Goal: Entertainment & Leisure: Consume media (video, audio)

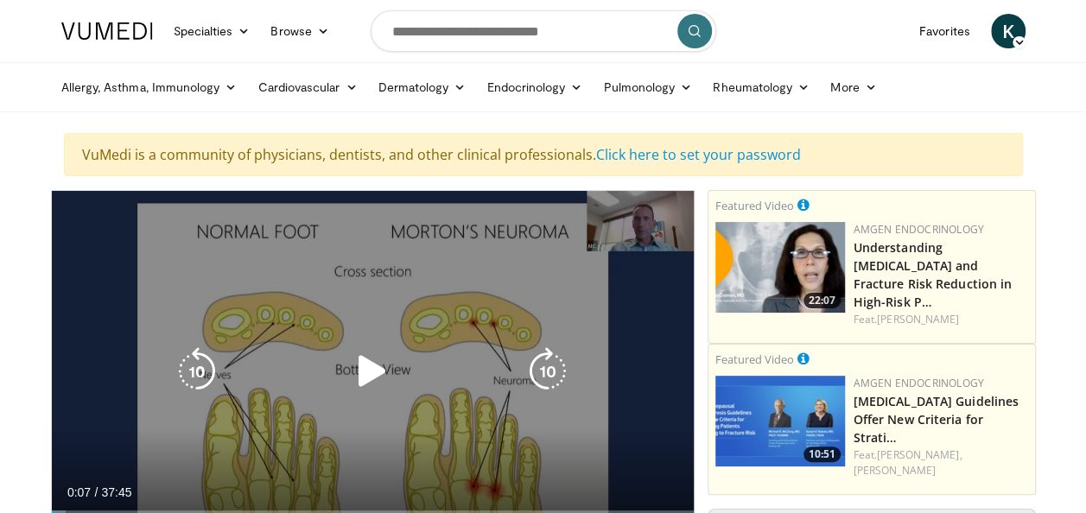
click at [354, 360] on icon "Video Player" at bounding box center [372, 371] width 48 height 48
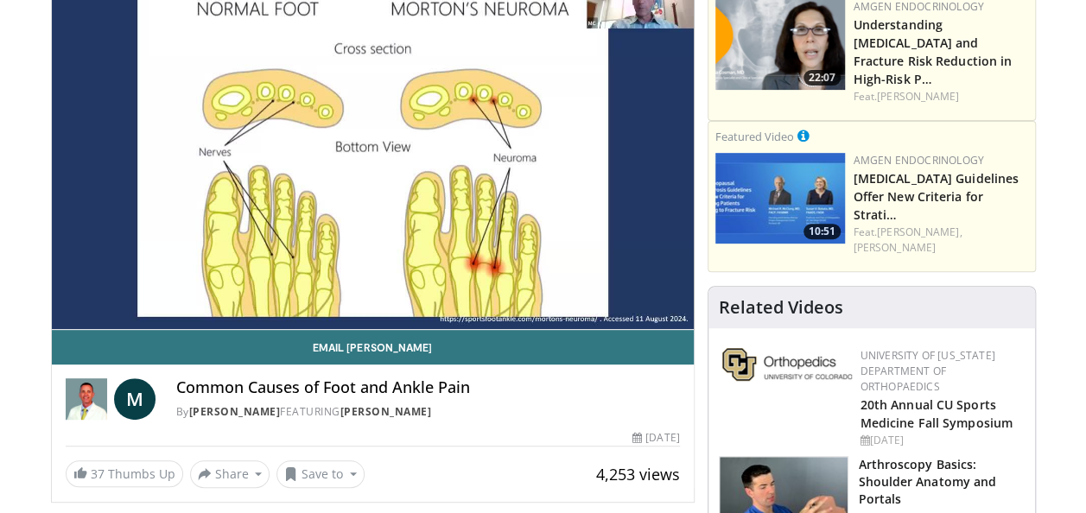
scroll to position [247, 0]
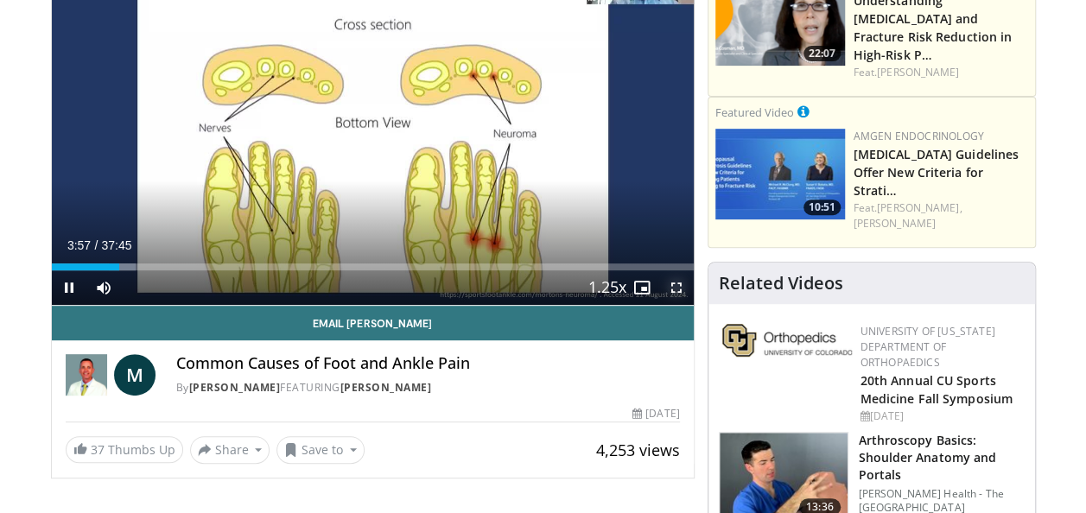
click at [677, 277] on span "Video Player" at bounding box center [676, 287] width 35 height 35
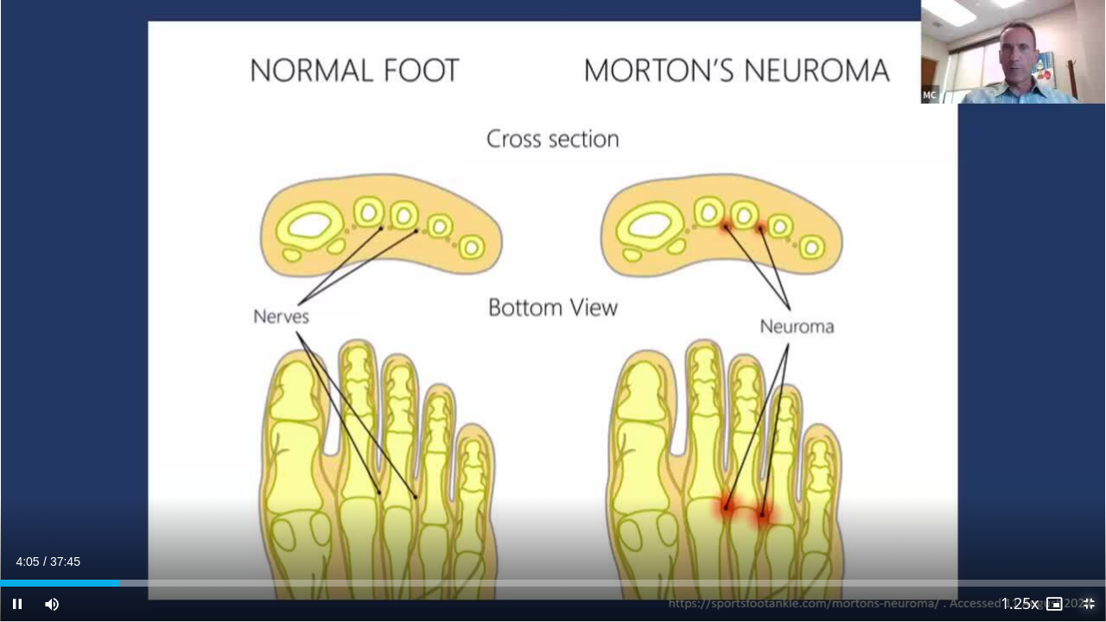
click at [1085, 512] on span "Video Player" at bounding box center [1088, 604] width 35 height 35
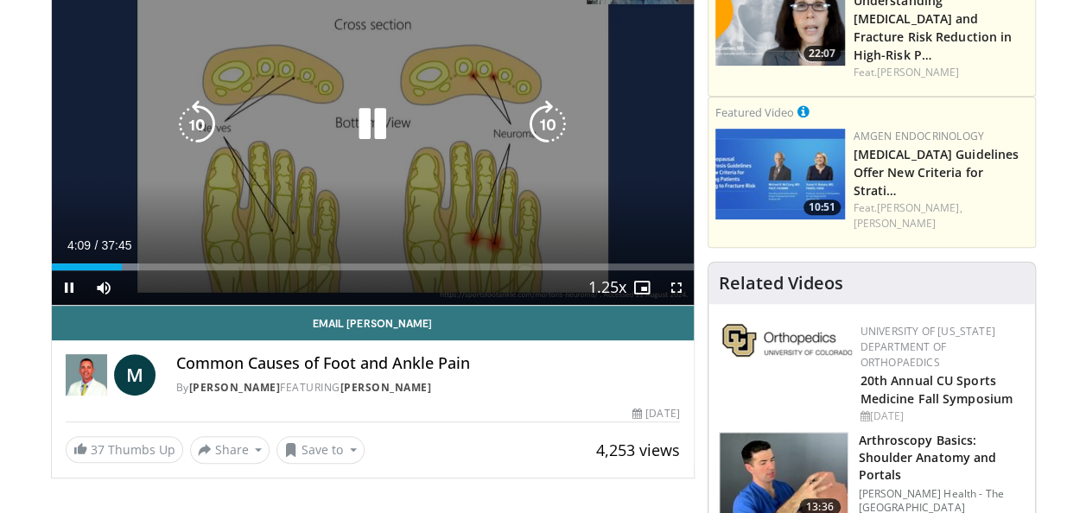
click at [544, 115] on icon "Video Player" at bounding box center [548, 124] width 48 height 48
click at [558, 118] on icon "Video Player" at bounding box center [548, 124] width 48 height 48
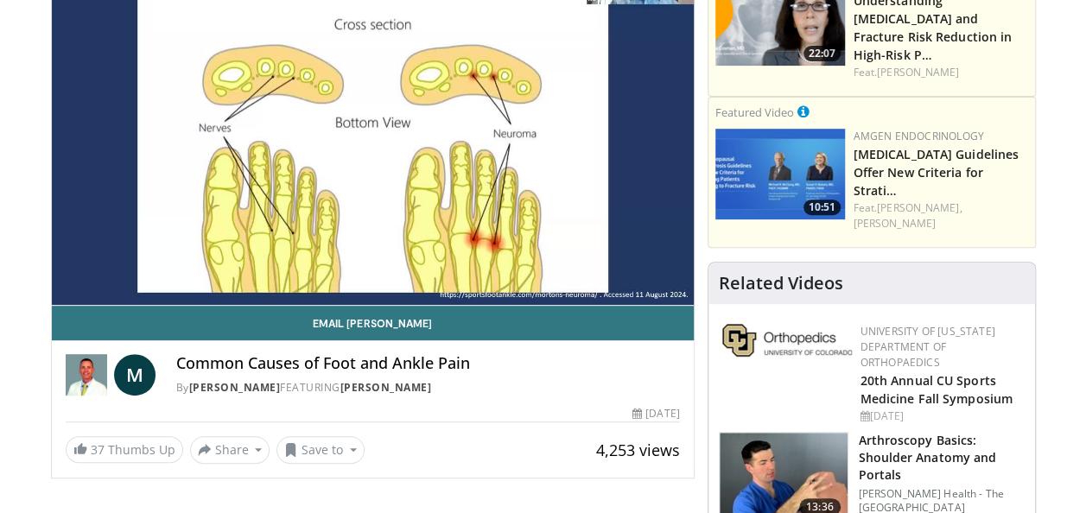
scroll to position [230, 0]
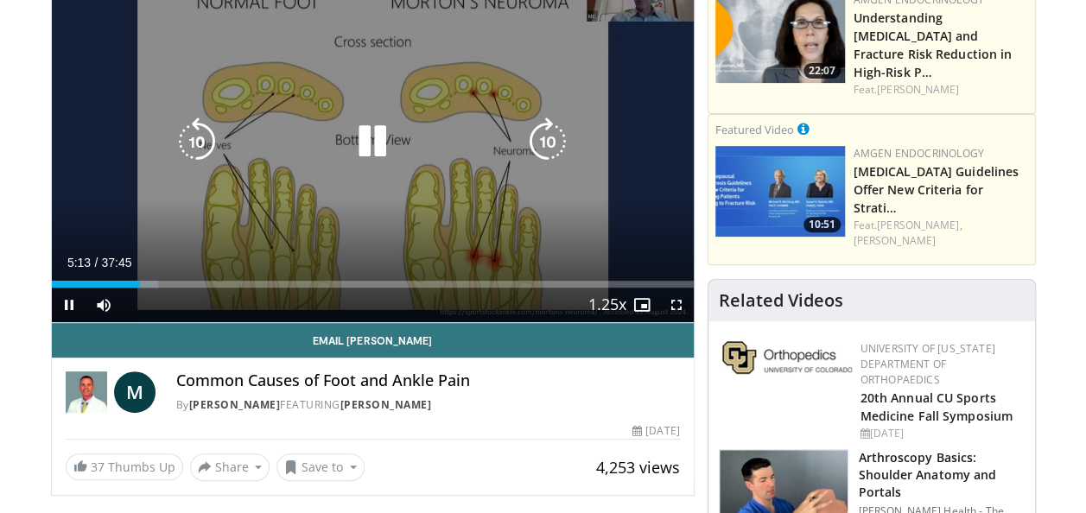
click at [541, 133] on icon "Video Player" at bounding box center [548, 141] width 48 height 48
click at [549, 140] on icon "Video Player" at bounding box center [548, 141] width 48 height 48
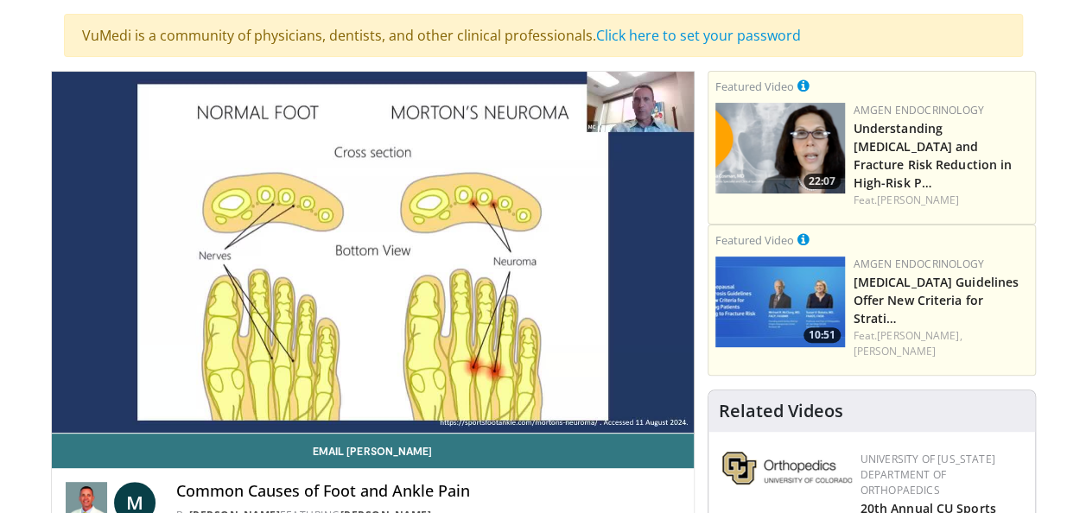
scroll to position [151, 0]
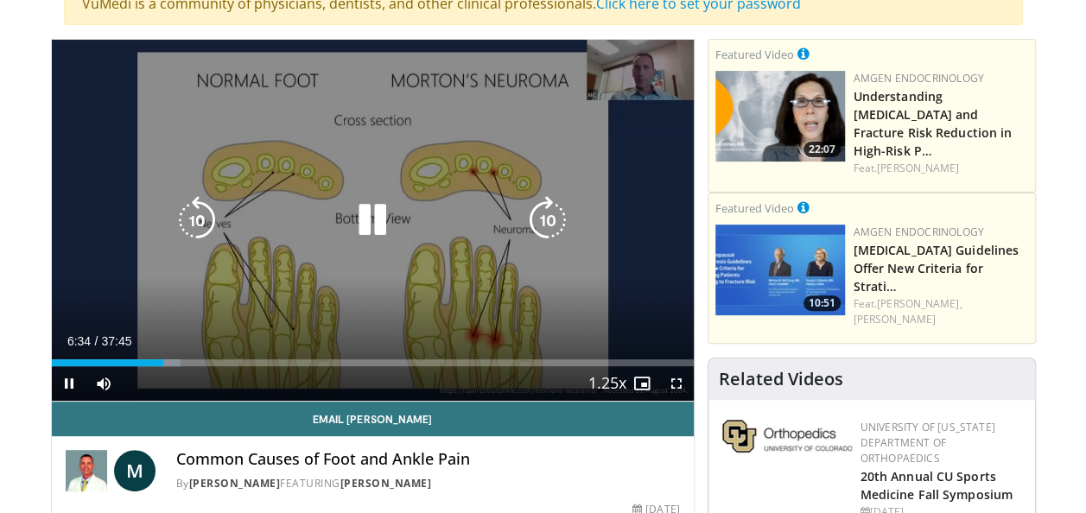
click at [555, 211] on icon "Video Player" at bounding box center [548, 220] width 48 height 48
click at [552, 219] on icon "Video Player" at bounding box center [548, 220] width 48 height 48
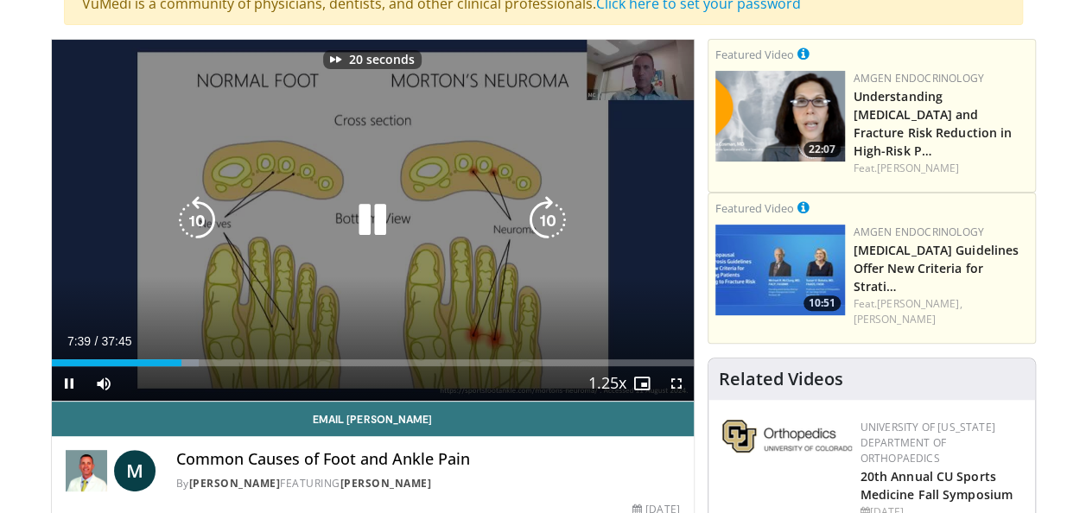
click at [552, 219] on icon "Video Player" at bounding box center [548, 220] width 48 height 48
click at [559, 197] on icon "Video Player" at bounding box center [548, 220] width 48 height 48
click at [538, 228] on icon "Video Player" at bounding box center [548, 220] width 48 height 48
click at [543, 230] on icon "Video Player" at bounding box center [548, 220] width 48 height 48
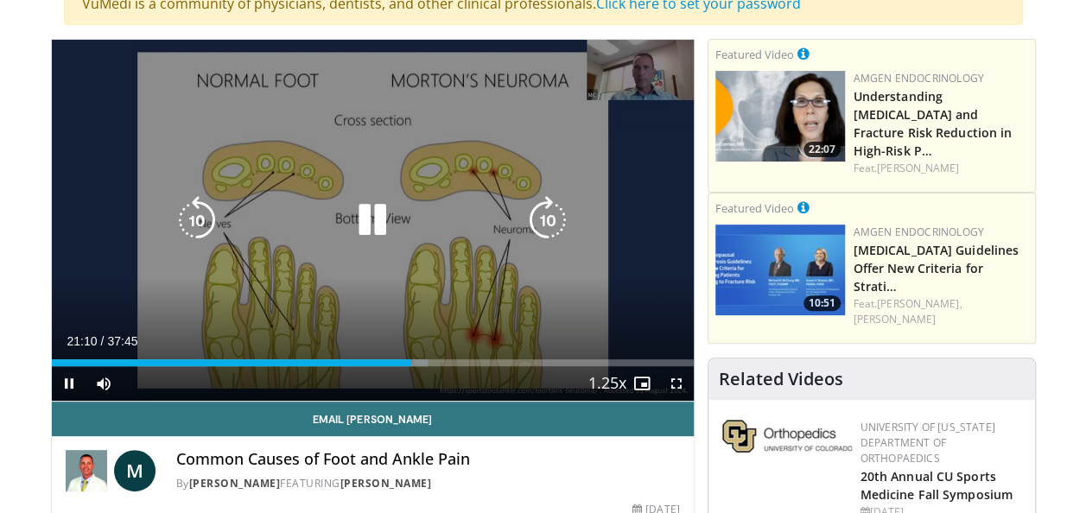
click at [384, 197] on icon "Video Player" at bounding box center [372, 220] width 48 height 48
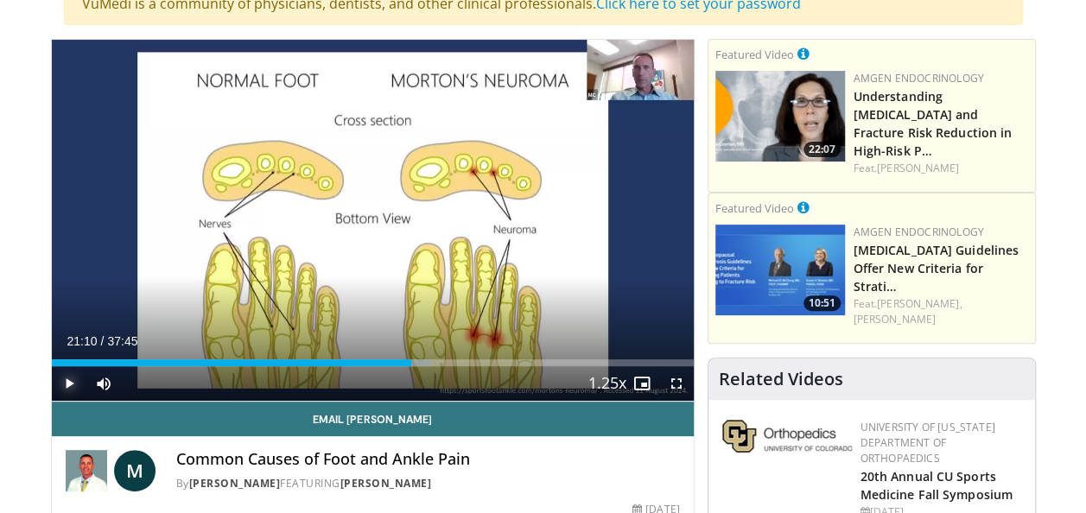
click at [67, 383] on span "Video Player" at bounding box center [69, 383] width 35 height 35
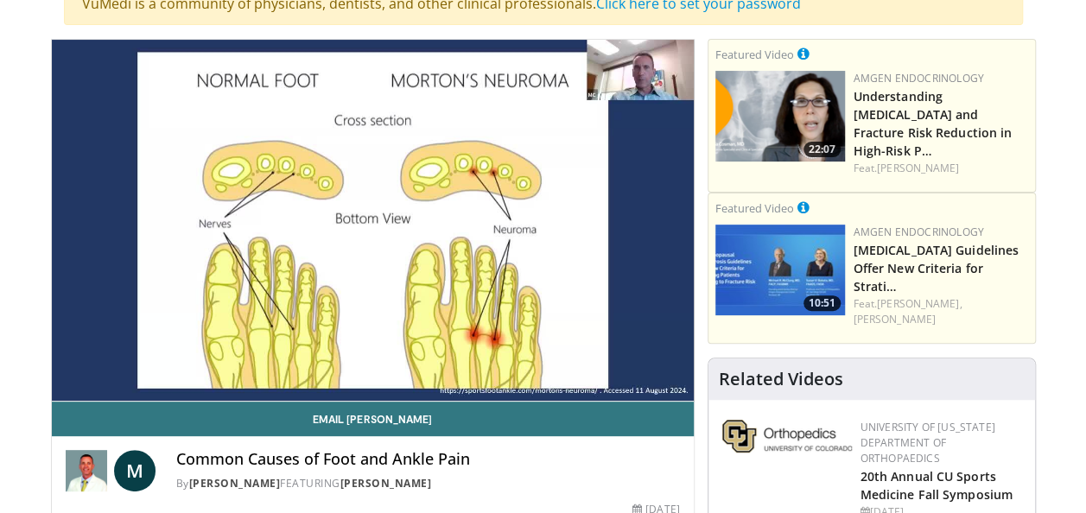
click at [562, 468] on div "Common Causes of Foot and Ankle Pain By [PERSON_NAME] FEATURING [PERSON_NAME]" at bounding box center [428, 470] width 504 height 41
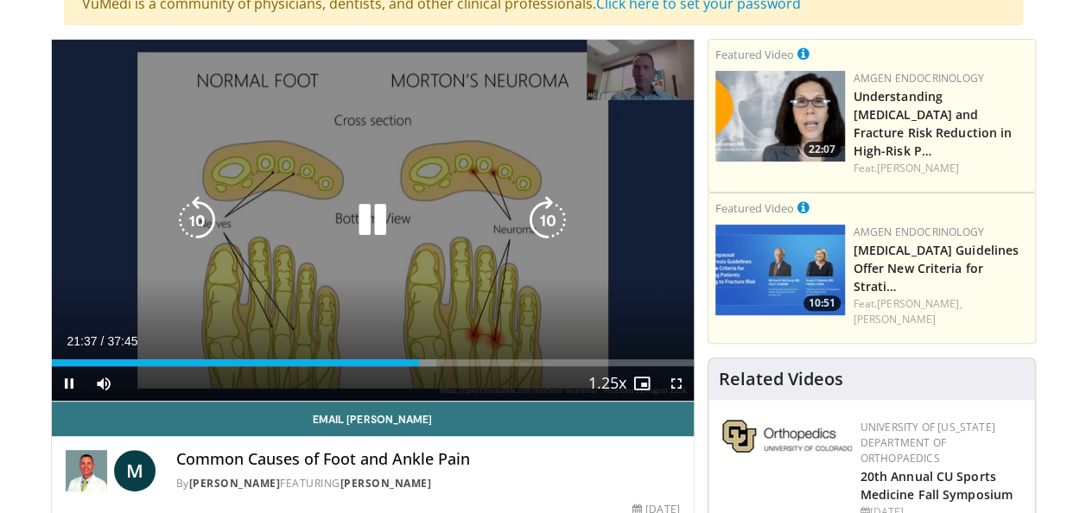
click at [556, 214] on icon "Video Player" at bounding box center [548, 220] width 48 height 48
click at [556, 201] on icon "Video Player" at bounding box center [548, 220] width 48 height 48
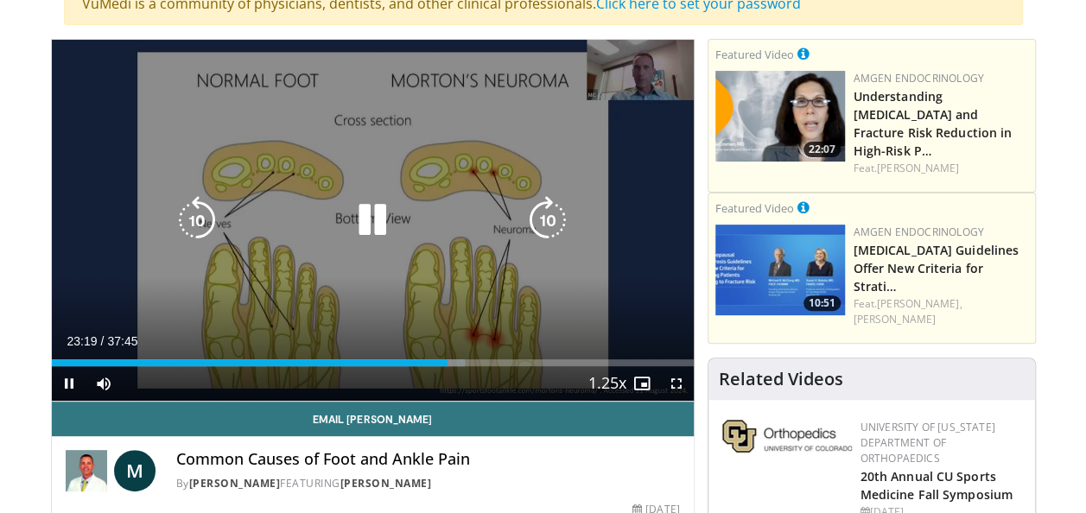
click at [562, 235] on icon "Video Player" at bounding box center [548, 220] width 48 height 48
click at [613, 294] on div "10 seconds Tap to unmute" at bounding box center [373, 220] width 642 height 361
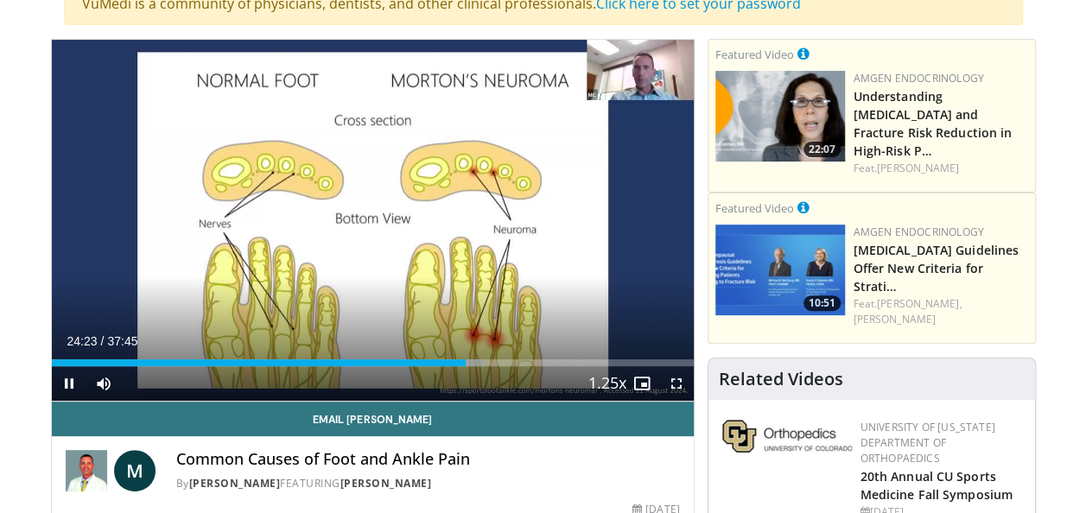
drag, startPoint x: 359, startPoint y: 370, endPoint x: 70, endPoint y: 375, distance: 289.5
click at [70, 375] on div "Current Time 24:23 / Duration 37:45 Pause Skip Backward Skip Forward Mute Loade…" at bounding box center [373, 383] width 642 height 35
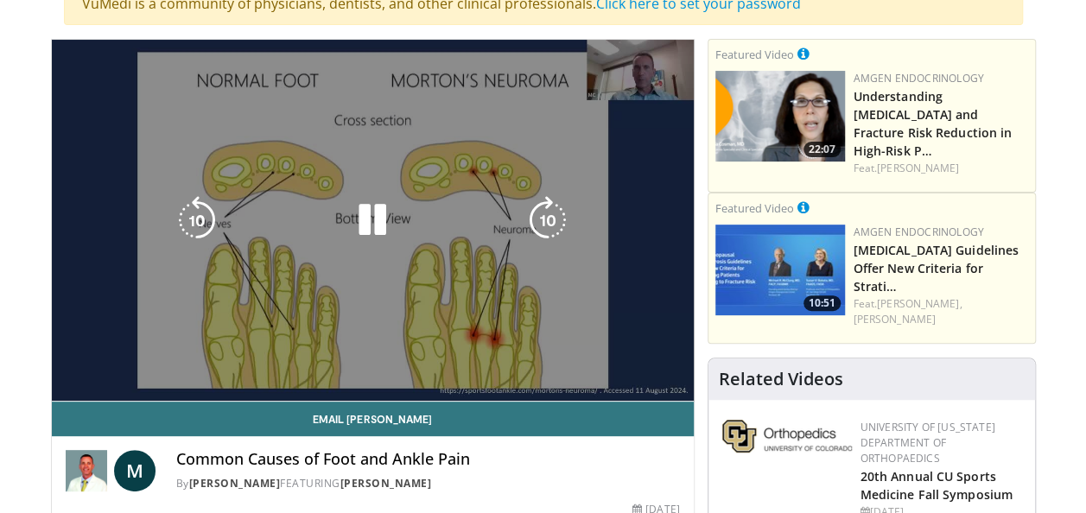
click at [70, 375] on video-js "**********" at bounding box center [373, 221] width 642 height 362
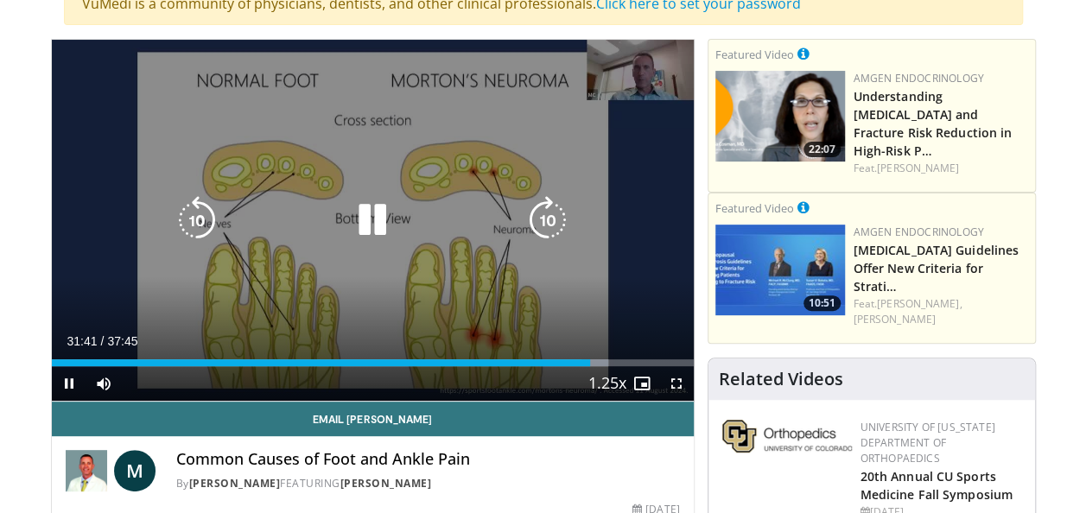
click at [553, 217] on icon "Video Player" at bounding box center [548, 220] width 48 height 48
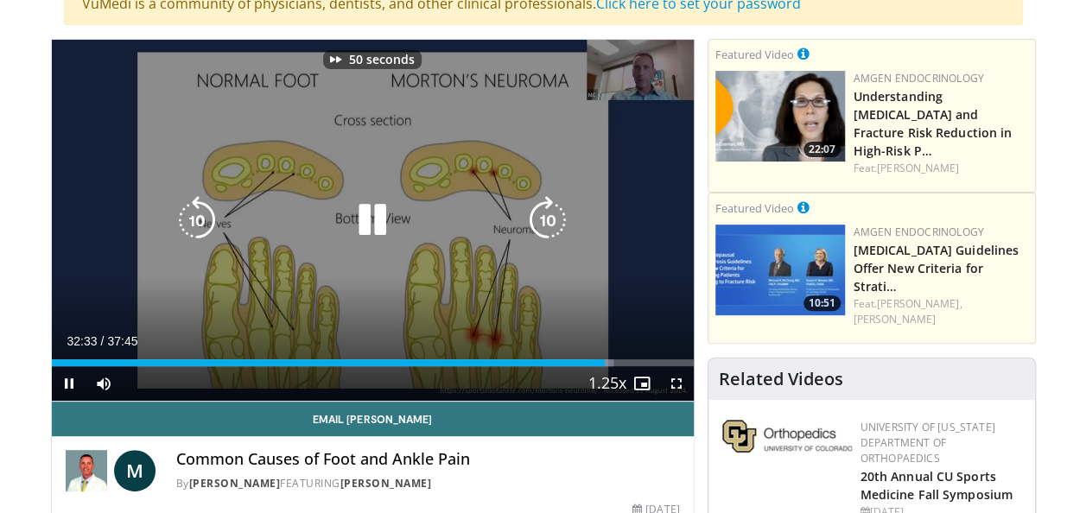
click at [553, 217] on icon "Video Player" at bounding box center [548, 220] width 48 height 48
click at [551, 200] on icon "Video Player" at bounding box center [548, 220] width 48 height 48
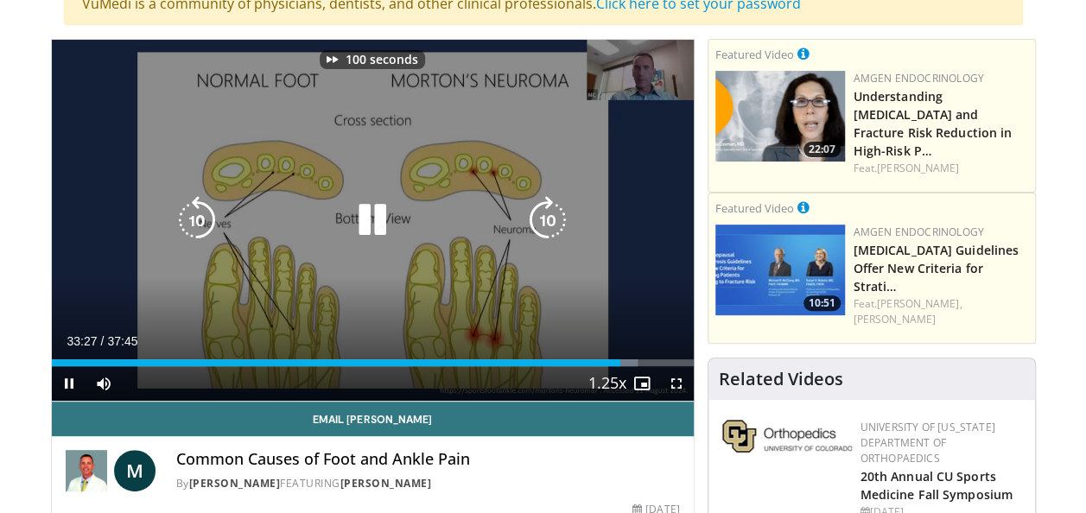
click at [551, 200] on icon "Video Player" at bounding box center [548, 220] width 48 height 48
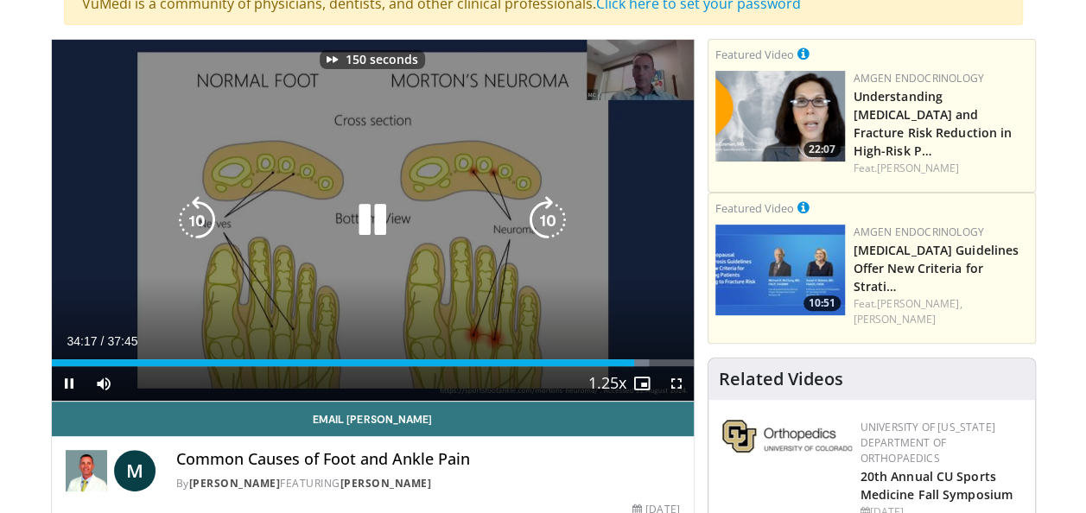
click at [551, 200] on icon "Video Player" at bounding box center [548, 220] width 48 height 48
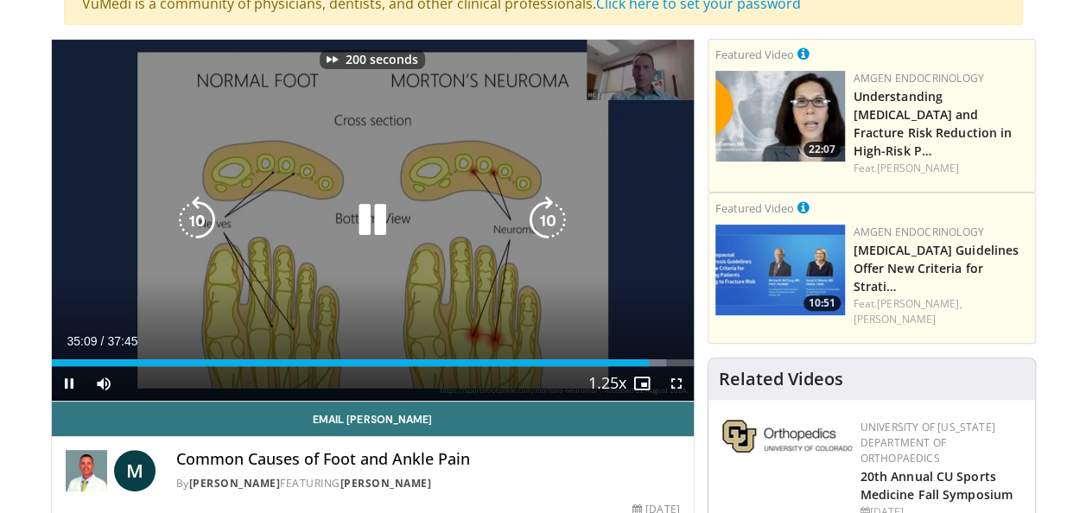
click at [551, 200] on icon "Video Player" at bounding box center [548, 220] width 48 height 48
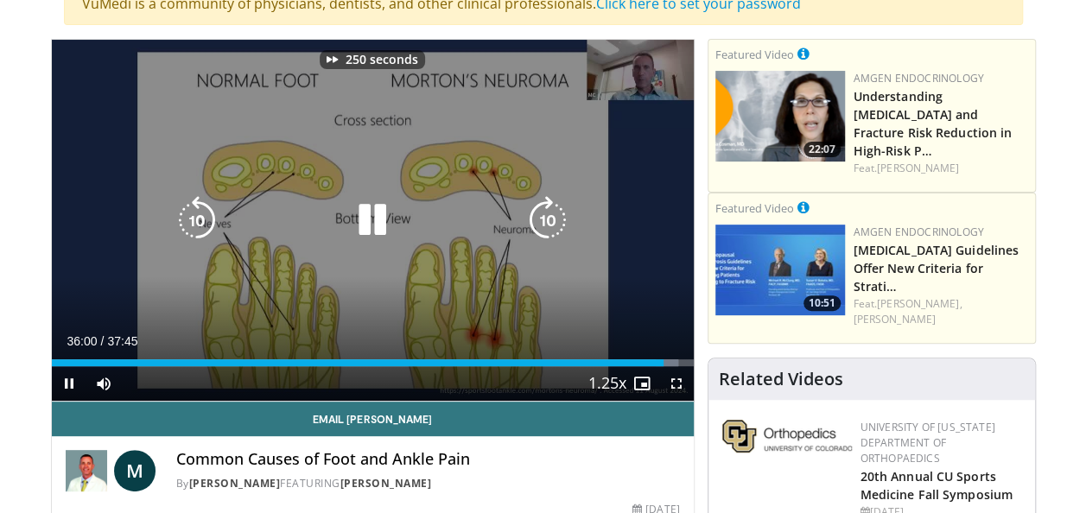
click at [551, 200] on icon "Video Player" at bounding box center [548, 220] width 48 height 48
click at [548, 207] on icon "Video Player" at bounding box center [548, 220] width 48 height 48
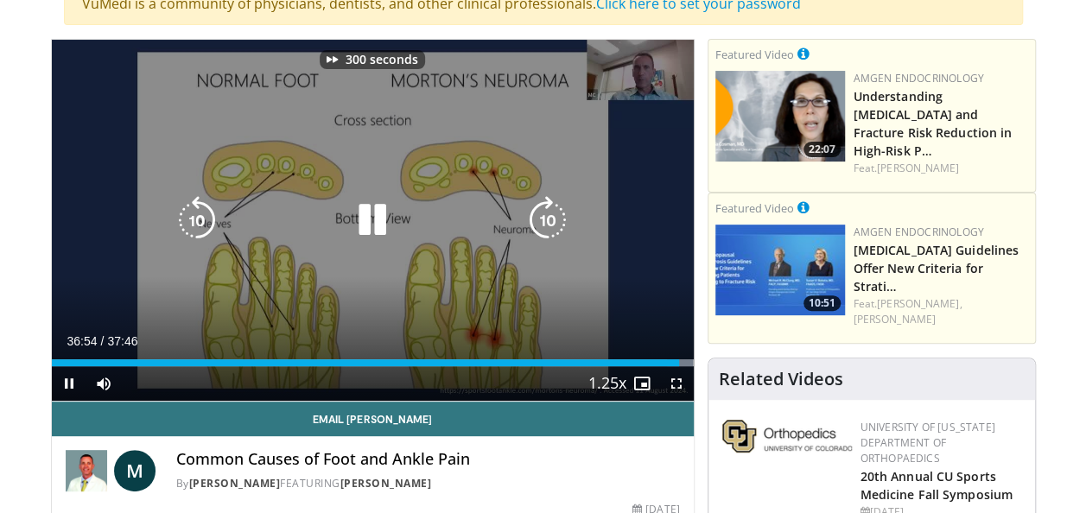
click at [548, 207] on icon "Video Player" at bounding box center [548, 220] width 48 height 48
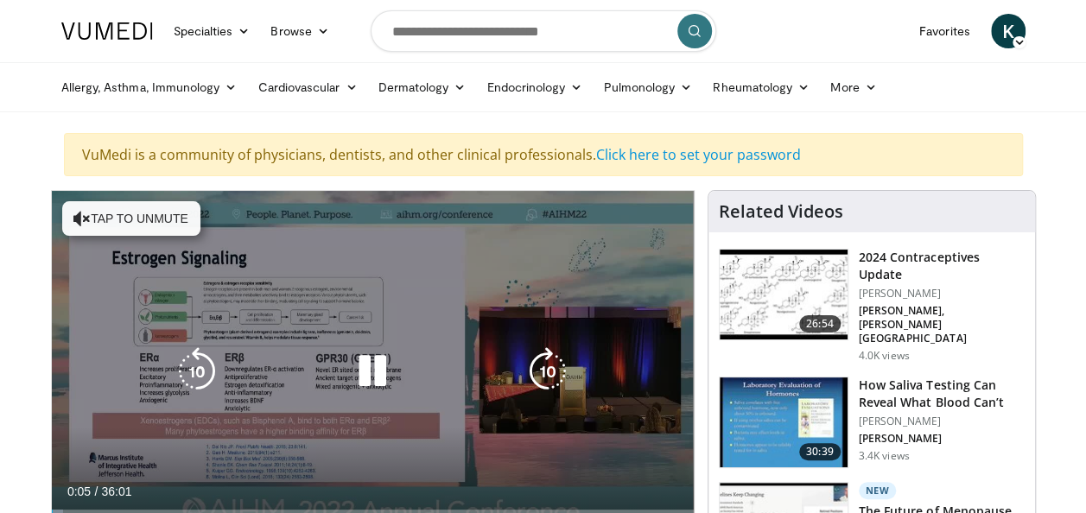
click at [147, 213] on button "Tap to unmute" at bounding box center [131, 218] width 138 height 35
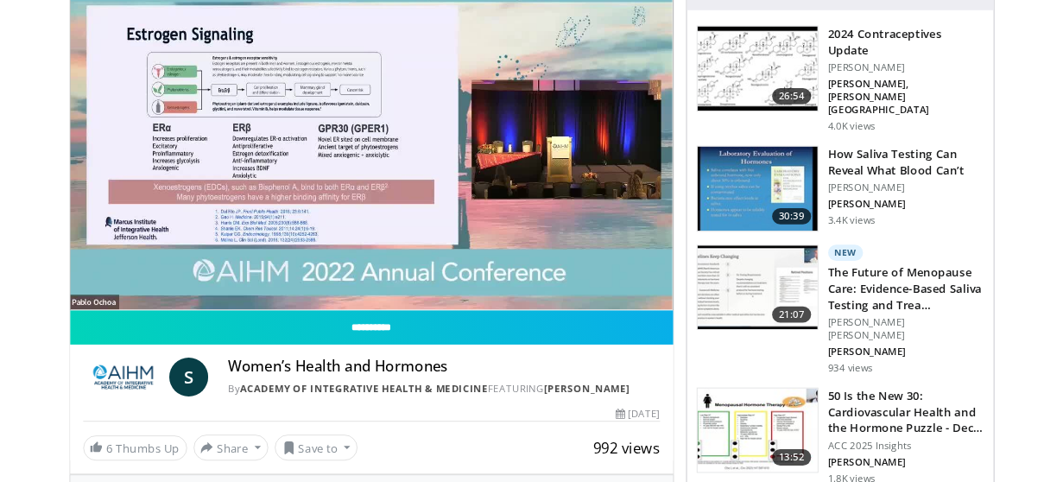
scroll to position [238, 0]
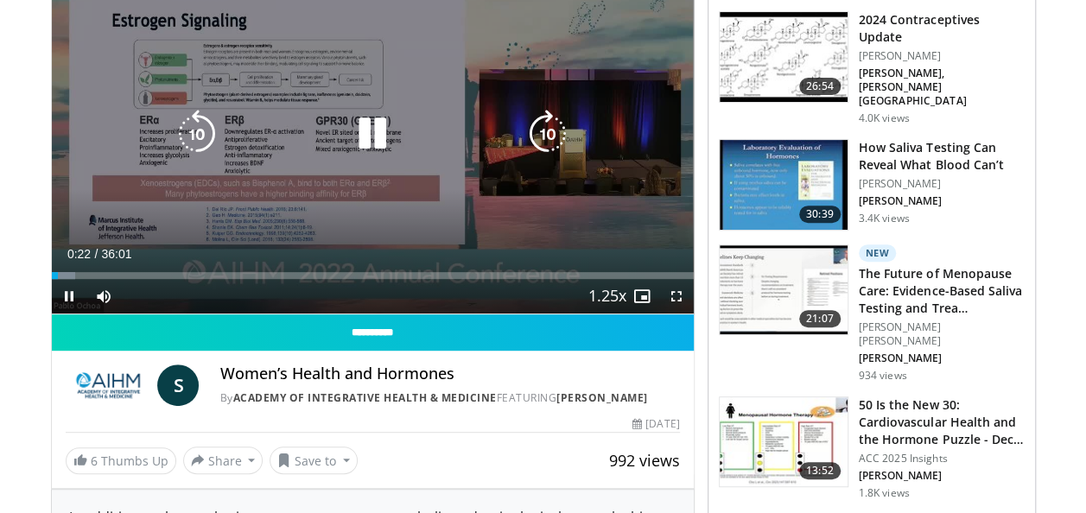
click at [372, 129] on icon "Video Player" at bounding box center [372, 134] width 48 height 48
